Goal: Navigation & Orientation: Find specific page/section

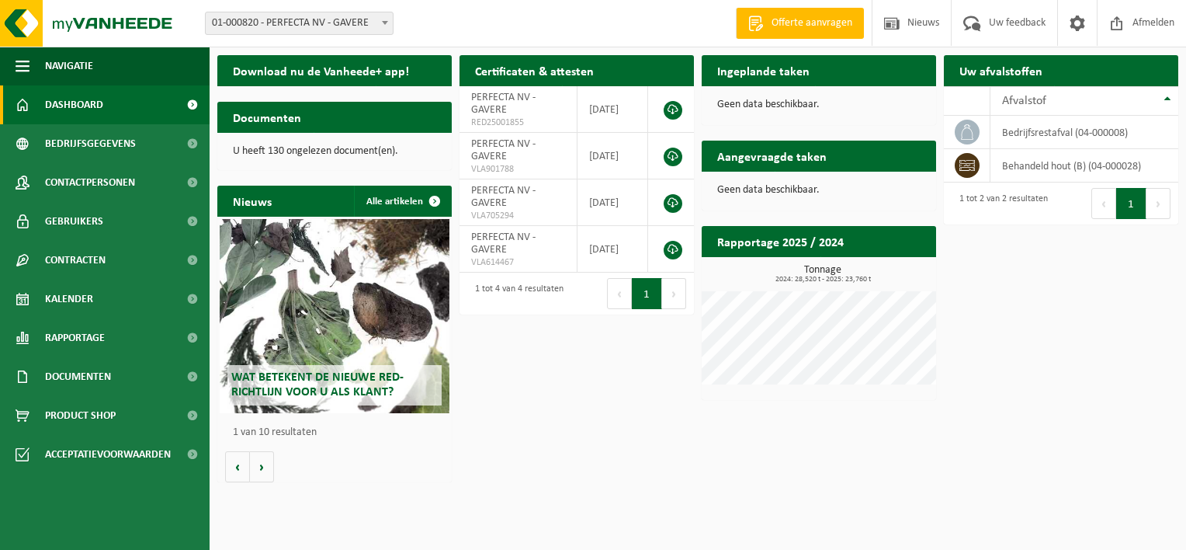
click at [193, 105] on span at bounding box center [192, 104] width 35 height 39
